Goal: Transaction & Acquisition: Purchase product/service

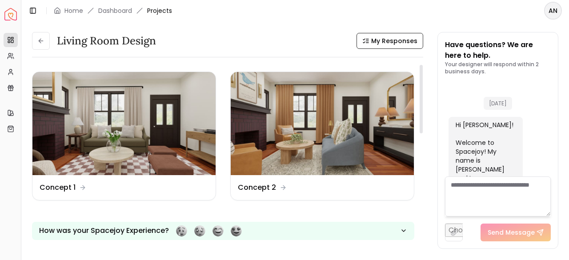
scroll to position [808, 0]
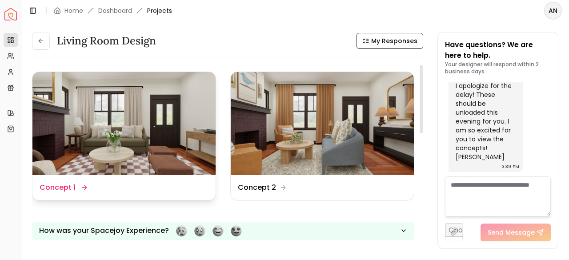
click at [149, 122] on img at bounding box center [123, 123] width 183 height 103
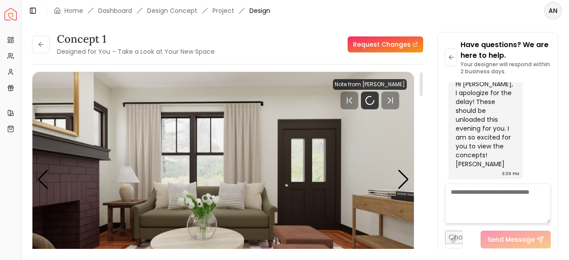
scroll to position [44, 0]
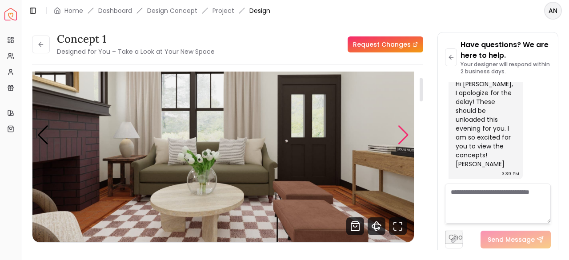
click at [402, 137] on div "Next slide" at bounding box center [404, 135] width 12 height 20
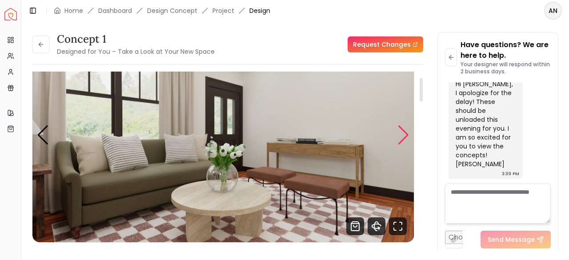
click at [402, 136] on div "Next slide" at bounding box center [404, 135] width 12 height 20
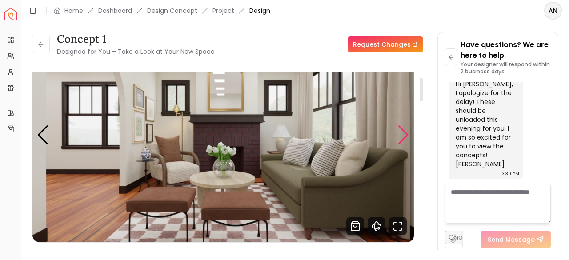
click at [406, 135] on div "Next slide" at bounding box center [404, 135] width 12 height 20
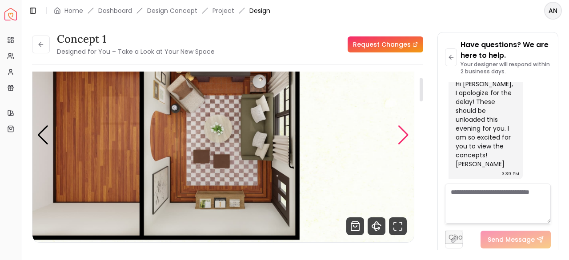
click at [406, 135] on div "Next slide" at bounding box center [404, 135] width 12 height 20
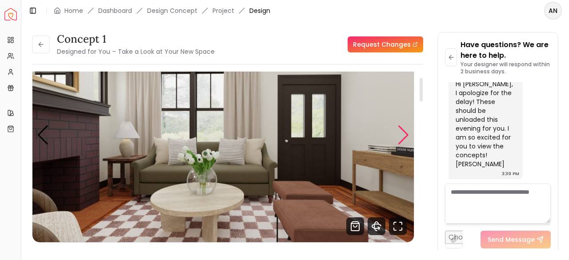
click at [406, 135] on div "Next slide" at bounding box center [404, 135] width 12 height 20
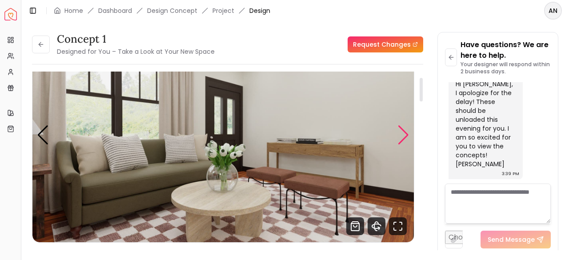
click at [406, 135] on div "Next slide" at bounding box center [404, 135] width 12 height 20
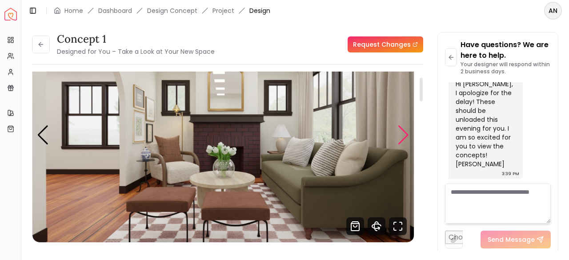
click at [406, 135] on div "Next slide" at bounding box center [404, 135] width 12 height 20
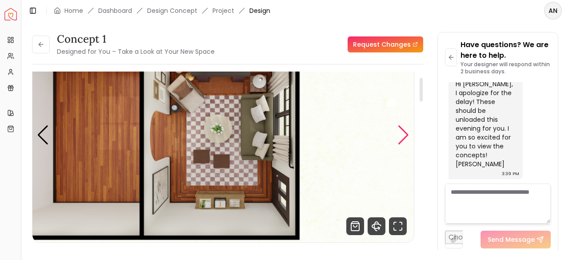
click at [406, 135] on div "Next slide" at bounding box center [404, 135] width 12 height 20
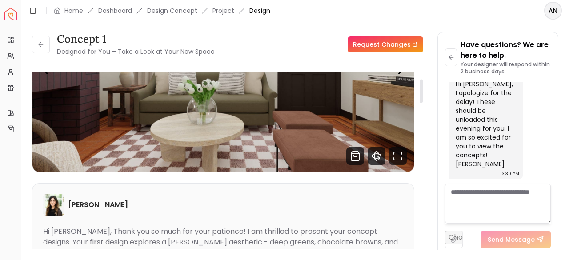
scroll to position [222, 0]
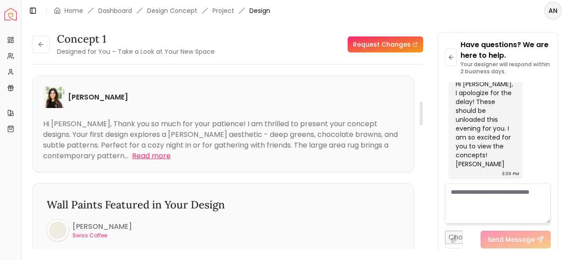
click at [132, 154] on button "Read more" at bounding box center [151, 156] width 39 height 11
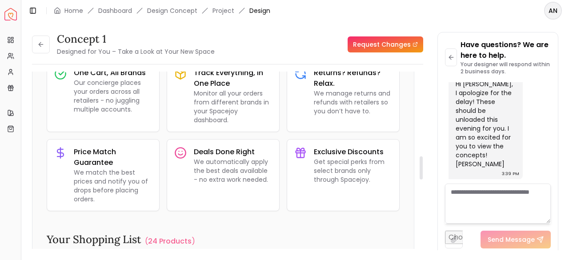
scroll to position [712, 0]
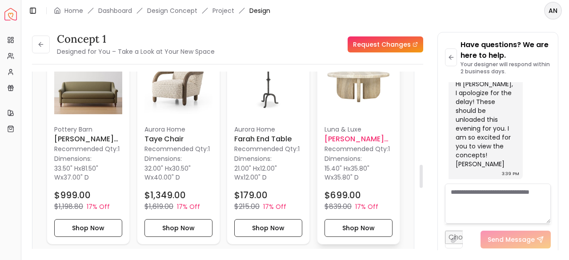
click at [348, 137] on h6 "[PERSON_NAME] Concrete Round Coffee Table" at bounding box center [359, 139] width 68 height 11
